Goal: Task Accomplishment & Management: Manage account settings

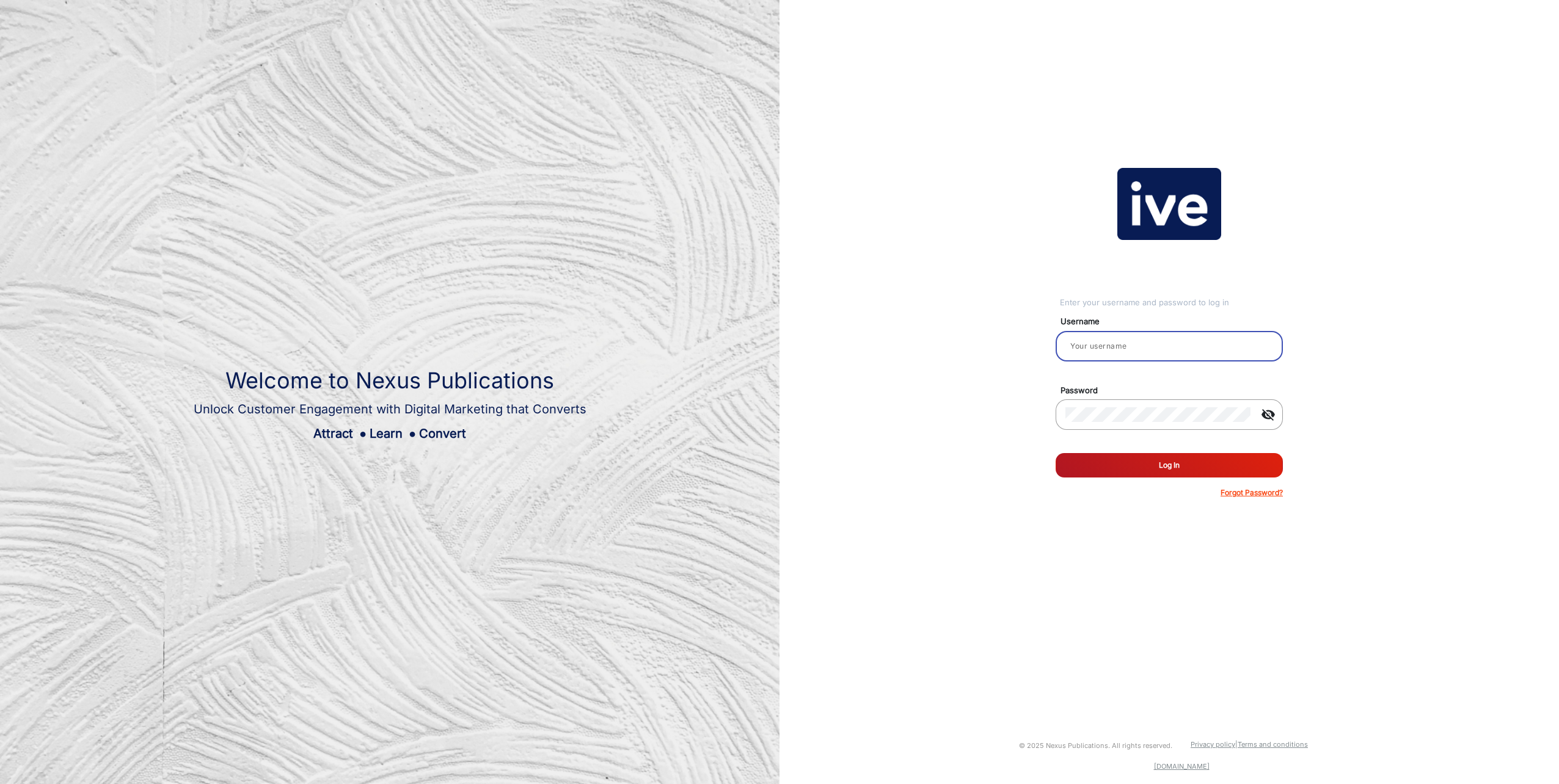
click at [1131, 347] on input "email" at bounding box center [1170, 347] width 208 height 15
type input "[PERSON_NAME]"
click at [1056, 453] on button "Log In" at bounding box center [1169, 465] width 227 height 24
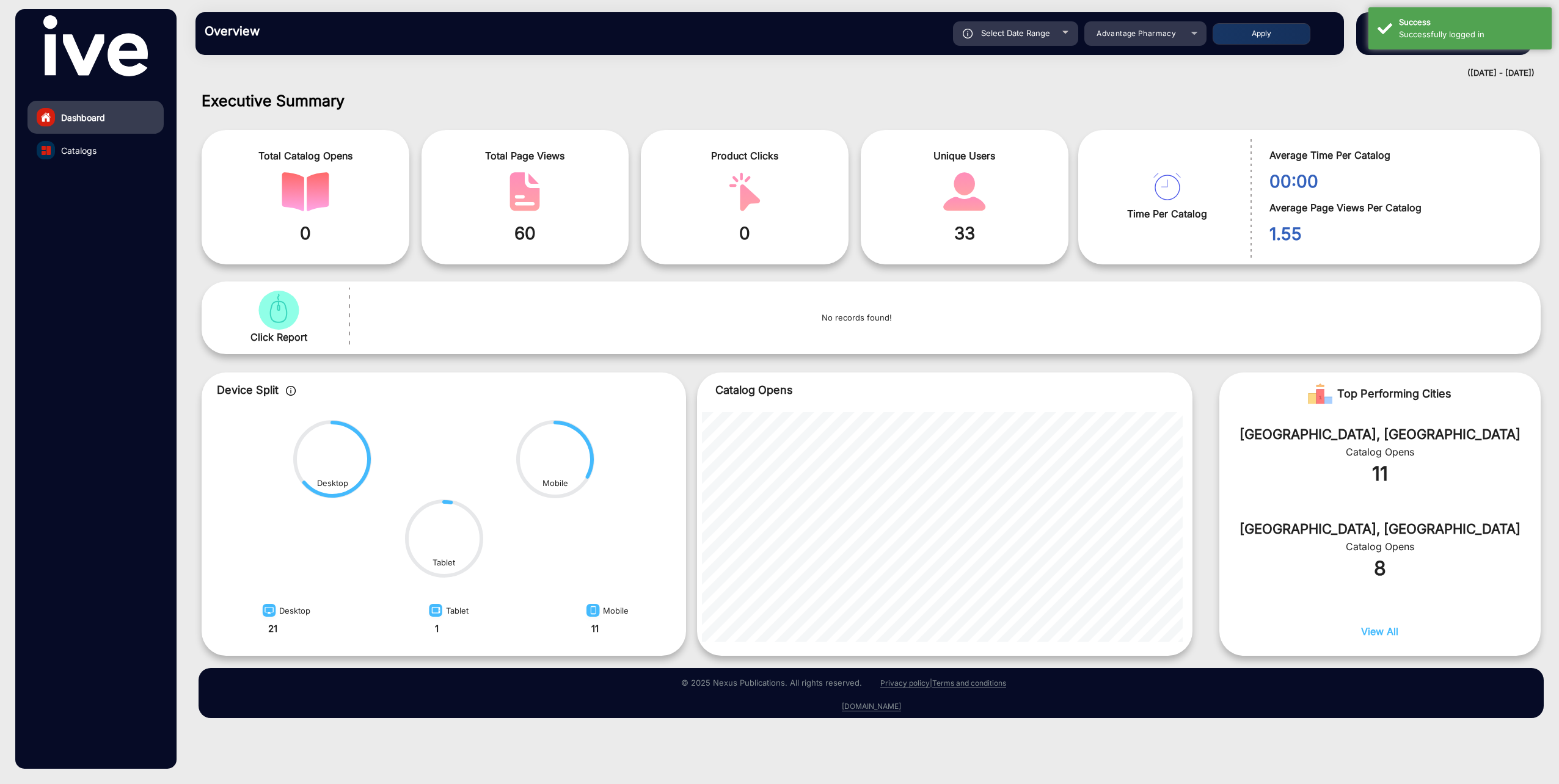
click at [1064, 32] on div at bounding box center [1065, 32] width 6 height 3
click at [1020, 32] on span "Select Date Range" at bounding box center [1016, 32] width 69 height 10
type input "[DATE]"
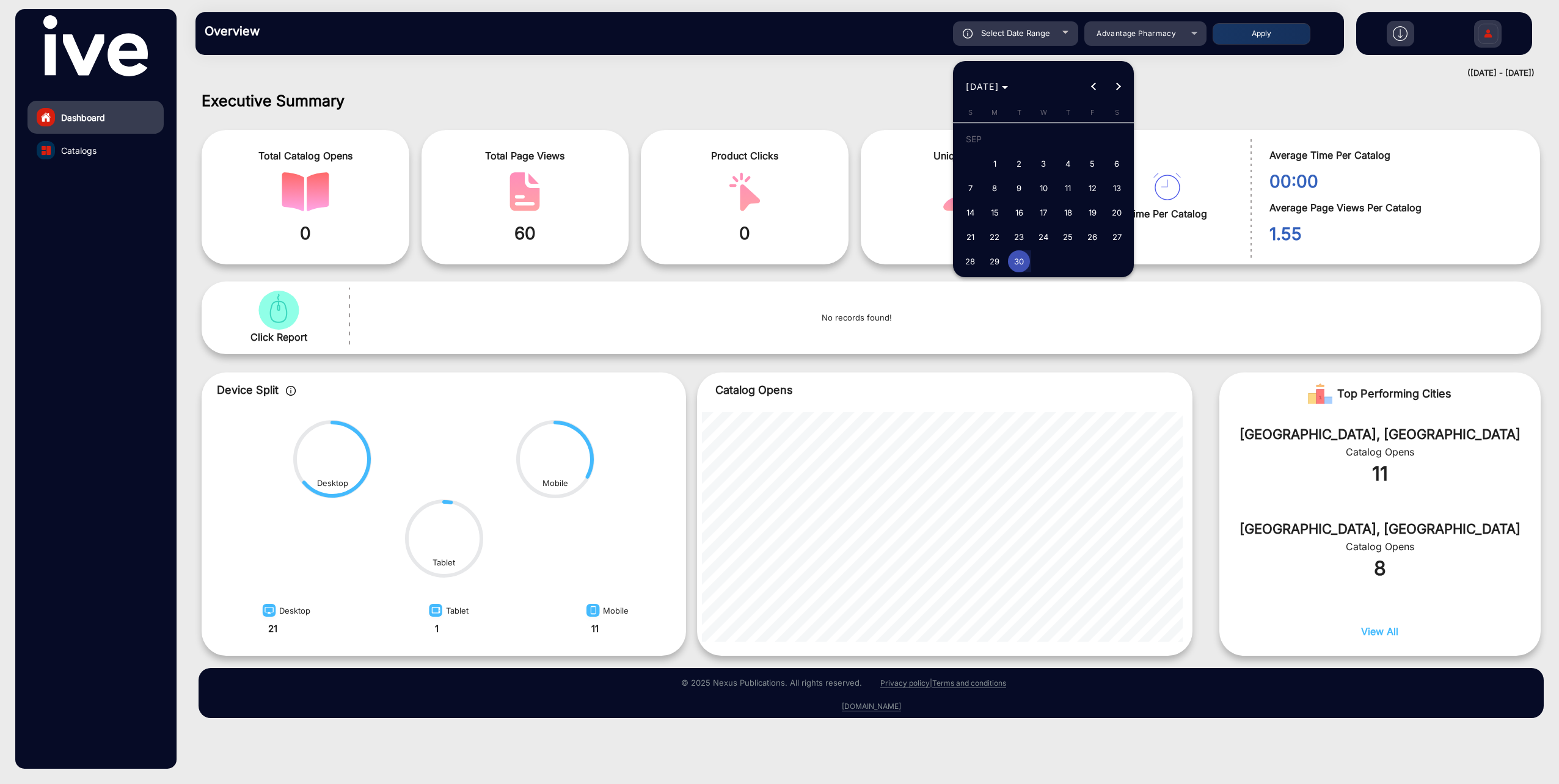
click at [1070, 160] on span "4" at bounding box center [1068, 164] width 22 height 22
type input "[DATE]"
click at [1123, 87] on span "Next month" at bounding box center [1119, 86] width 24 height 24
click at [978, 160] on span "5" at bounding box center [970, 167] width 22 height 22
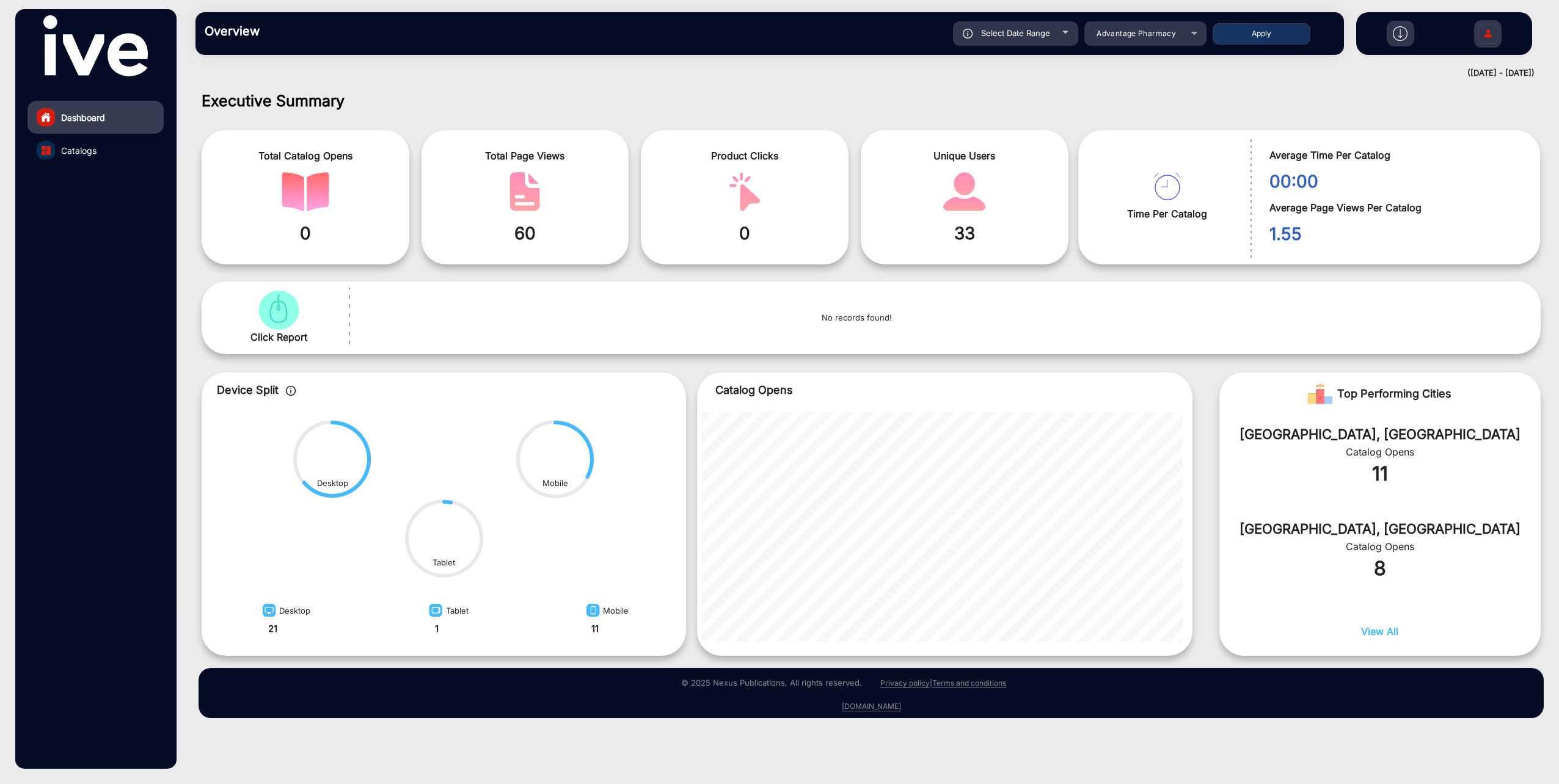
type input "[DATE]"
click at [1150, 34] on span "Advantage Pharmacy" at bounding box center [1136, 33] width 80 height 9
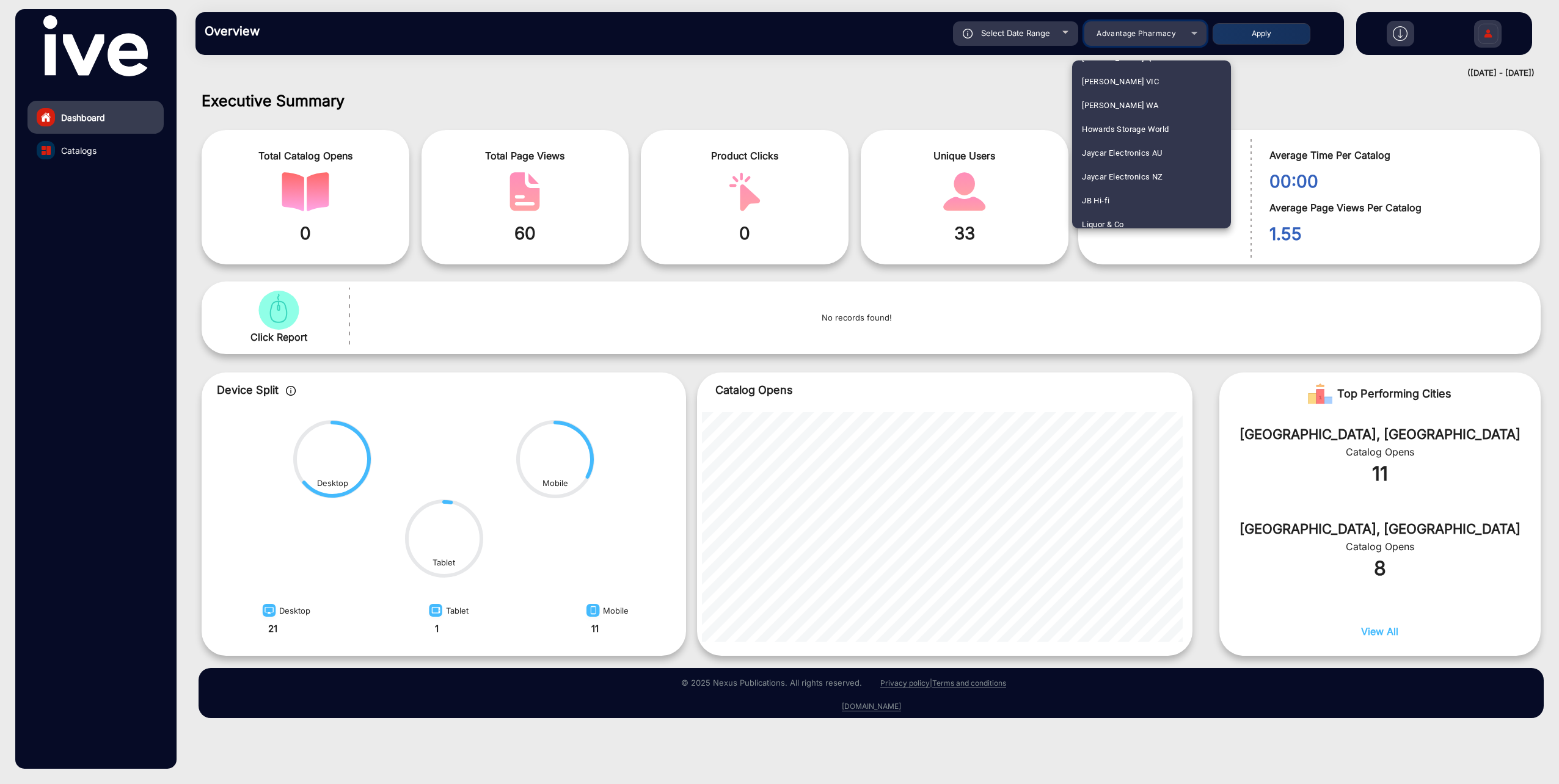
scroll to position [1221, 0]
click at [1107, 137] on span "JB Hi-fi" at bounding box center [1096, 142] width 28 height 24
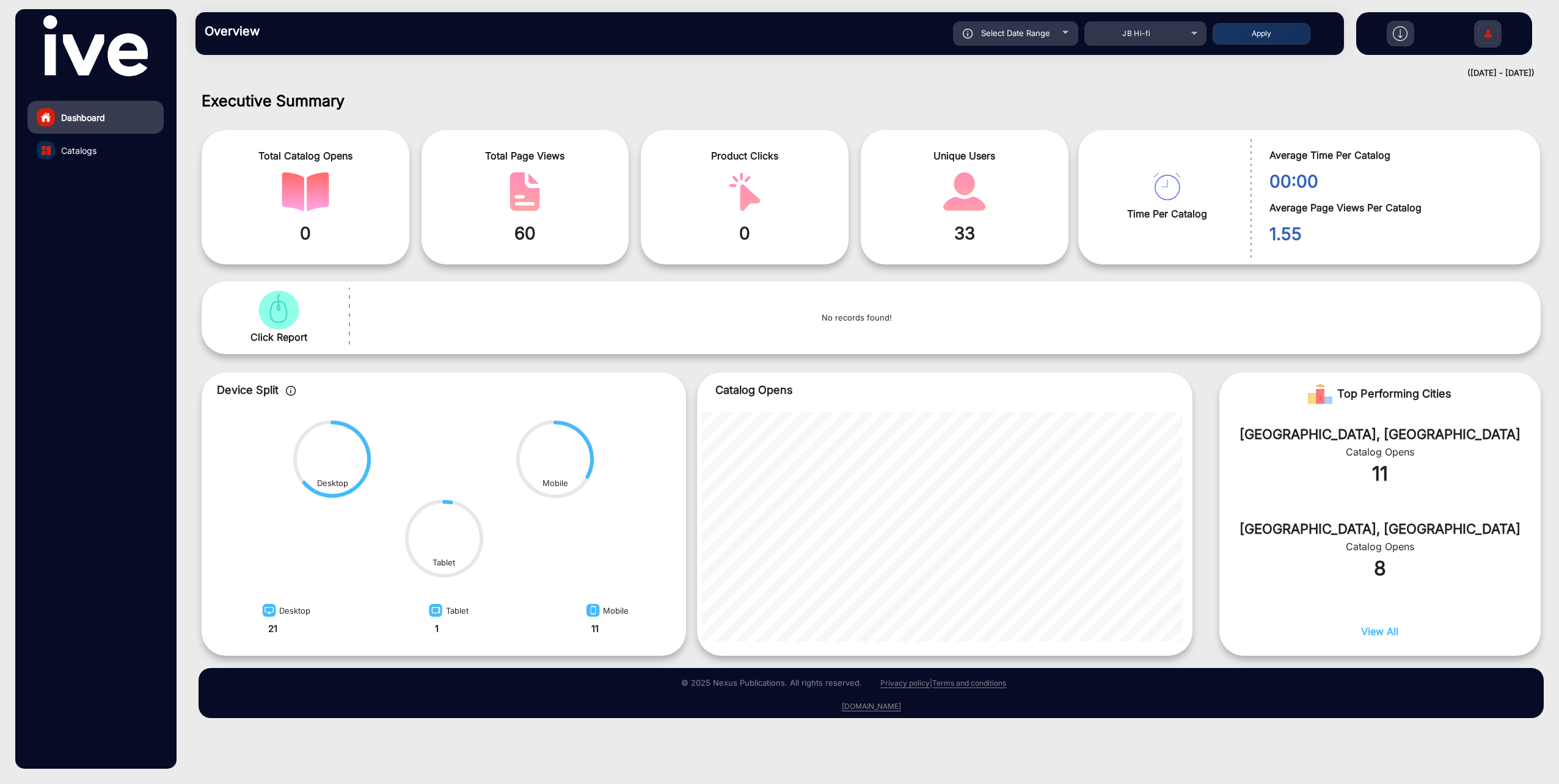
click at [1248, 35] on button "Apply" at bounding box center [1261, 33] width 97 height 21
type input "[DATE]"
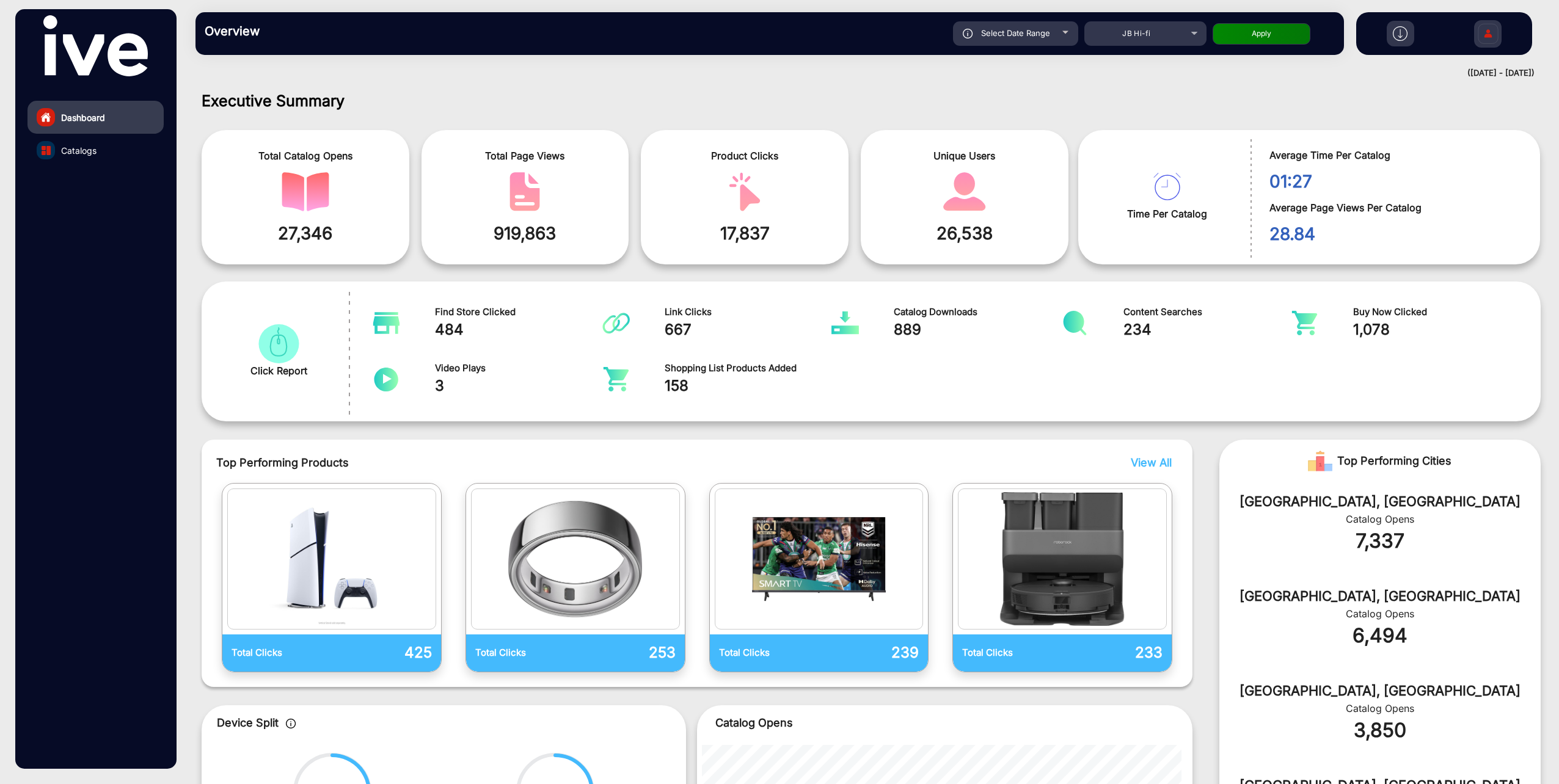
click at [70, 159] on link "Catalogs" at bounding box center [95, 150] width 136 height 33
